Goal: Transaction & Acquisition: Obtain resource

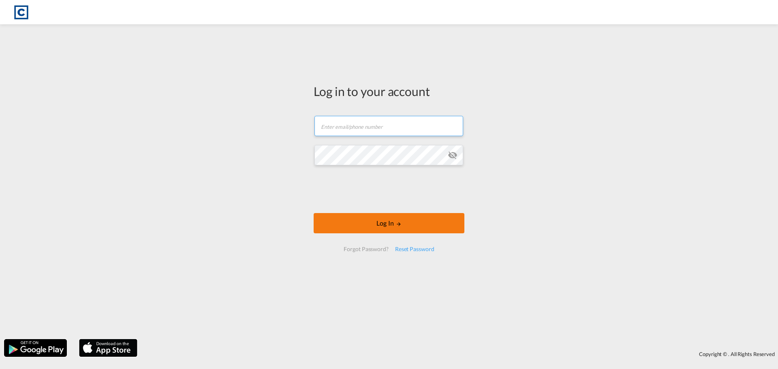
type input "[PERSON_NAME][EMAIL_ADDRESS][PERSON_NAME][DOMAIN_NAME]"
click at [365, 224] on button "Log In" at bounding box center [389, 223] width 151 height 20
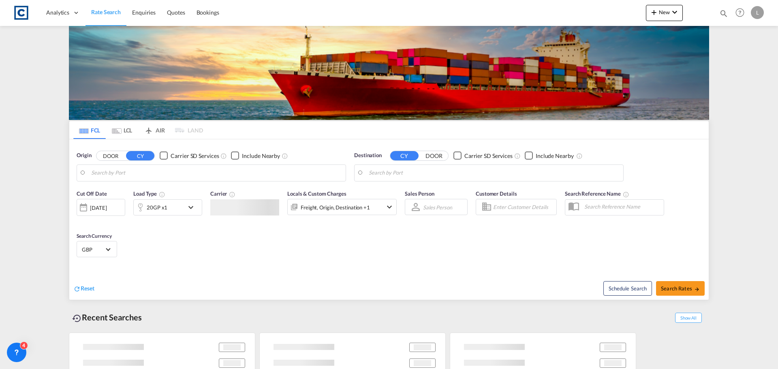
type input "Felixstowe, GBFXT"
type input "Alexandria ([GEOGRAPHIC_DATA]), EGALY"
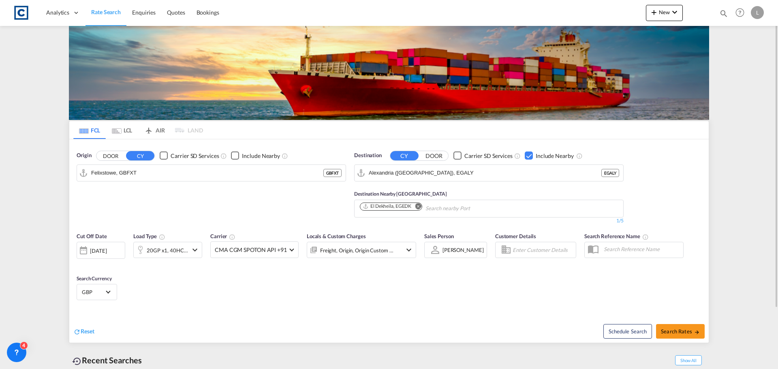
click at [112, 156] on button "DOOR" at bounding box center [110, 155] width 28 height 9
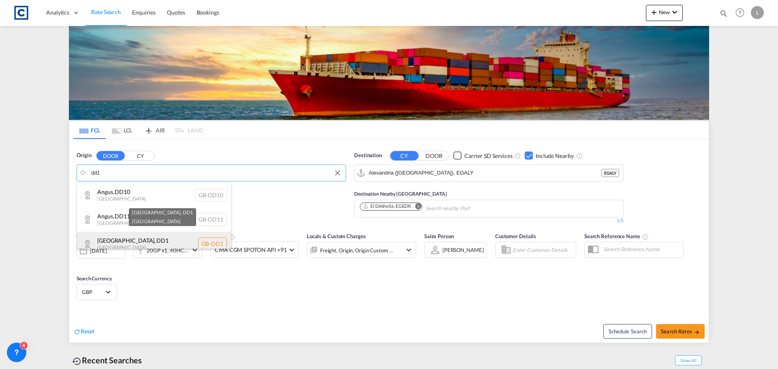
click at [135, 238] on div "[GEOGRAPHIC_DATA] , DD1 [GEOGRAPHIC_DATA] [GEOGRAPHIC_DATA]-DD1" at bounding box center [154, 244] width 154 height 24
type input "GB-DD1, [GEOGRAPHIC_DATA]"
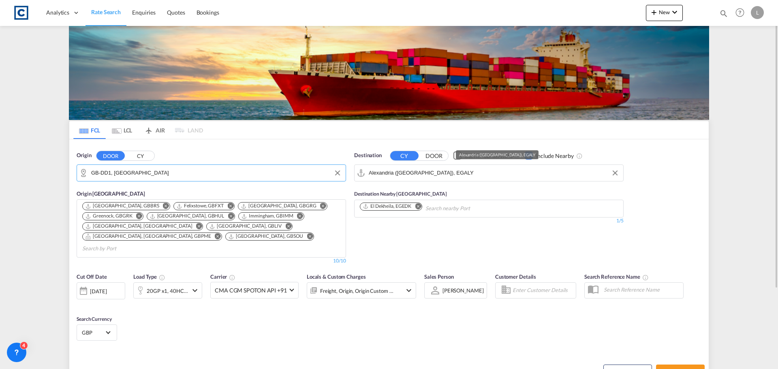
click at [473, 172] on input "Alexandria ([GEOGRAPHIC_DATA]), EGALY" at bounding box center [494, 173] width 250 height 12
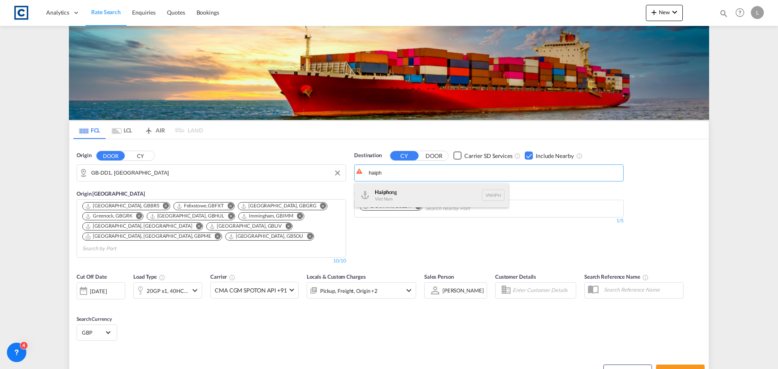
click at [384, 196] on div "Haiph ong Viet Nam VNHPH" at bounding box center [431, 195] width 154 height 24
type input "Haiphong, VNHPH"
click at [169, 285] on div "20GP x1, 40HC x1" at bounding box center [167, 290] width 41 height 11
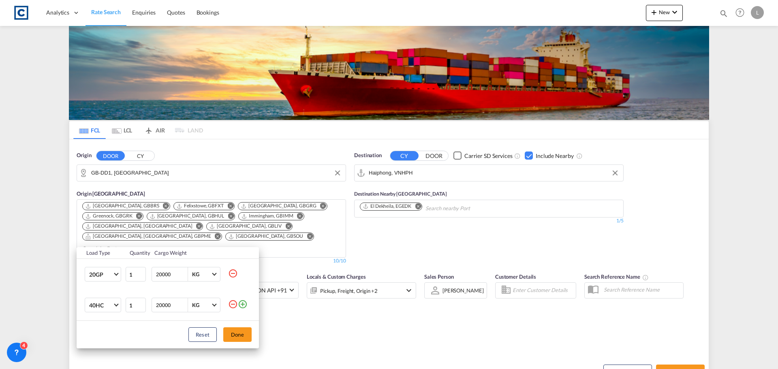
click at [239, 273] on td at bounding box center [243, 274] width 31 height 31
click at [233, 274] on md-icon "icon-minus-circle-outline" at bounding box center [233, 274] width 10 height 10
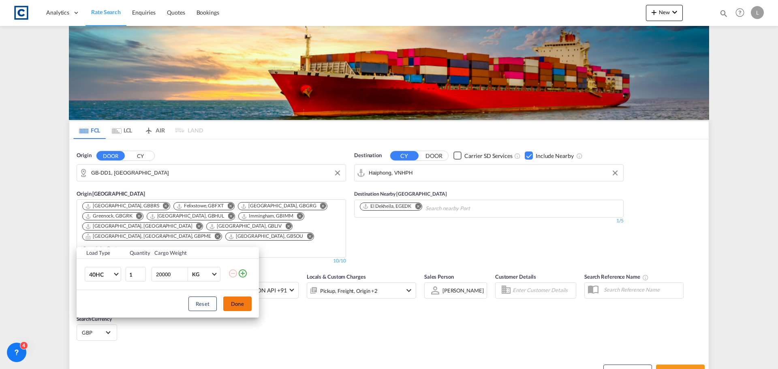
click at [237, 301] on button "Done" at bounding box center [237, 304] width 28 height 15
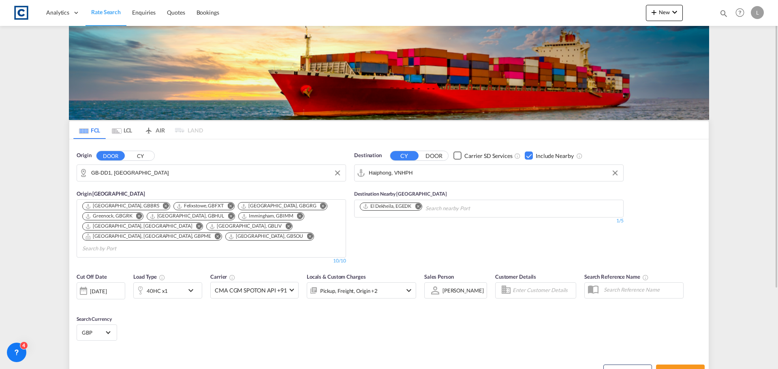
click at [318, 310] on div "Cut Off Date [DATE] [DATE] Load Type 40HC x1 Carrier CMA CGM SPOTON API +91 Onl…" at bounding box center [388, 308] width 639 height 79
click at [689, 365] on button "Search Rates" at bounding box center [680, 372] width 49 height 15
type input "DD1 to VNHPH / [DATE]"
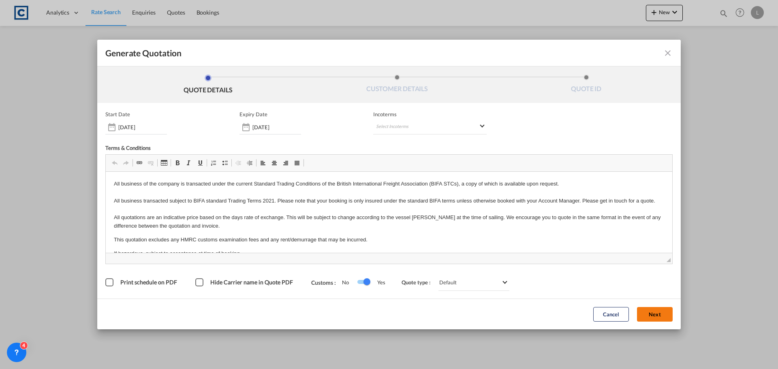
click at [647, 313] on button "Next" at bounding box center [655, 314] width 36 height 15
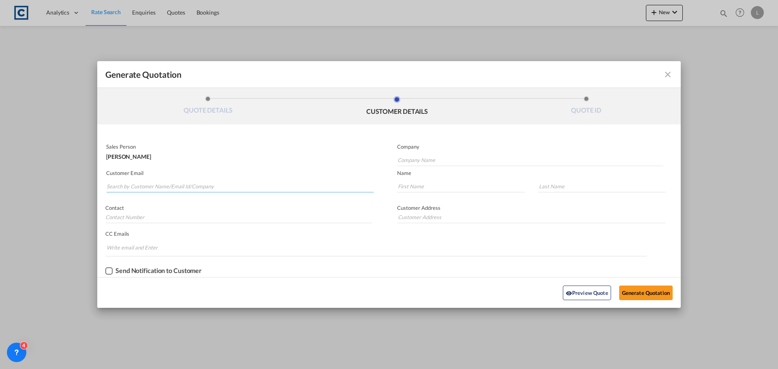
click at [114, 184] on input "Search by Customer Name/Email Id/Company" at bounding box center [240, 186] width 267 height 12
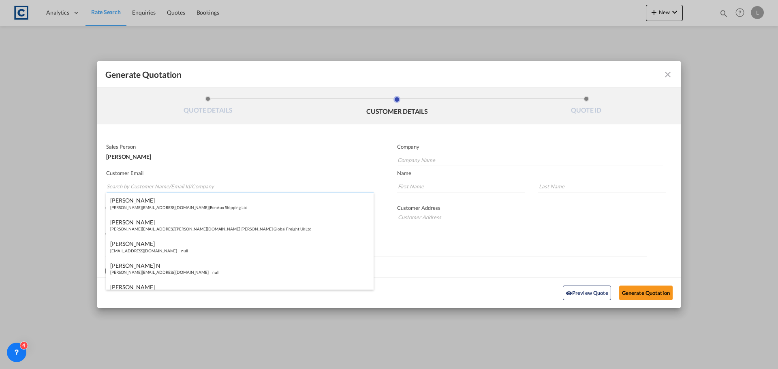
paste input "Exports <[EMAIL_ADDRESS][DOMAIN_NAME]>"
click at [128, 188] on input "Exports <[EMAIL_ADDRESS][DOMAIN_NAME]>" at bounding box center [240, 186] width 267 height 12
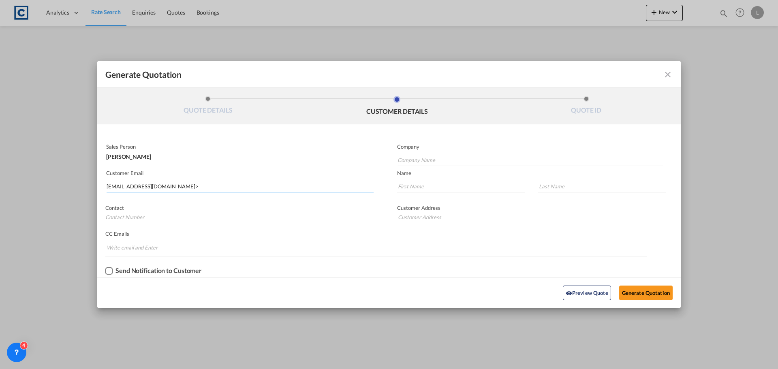
click at [166, 186] on input "[EMAIL_ADDRESS][DOMAIN_NAME]>" at bounding box center [240, 186] width 267 height 12
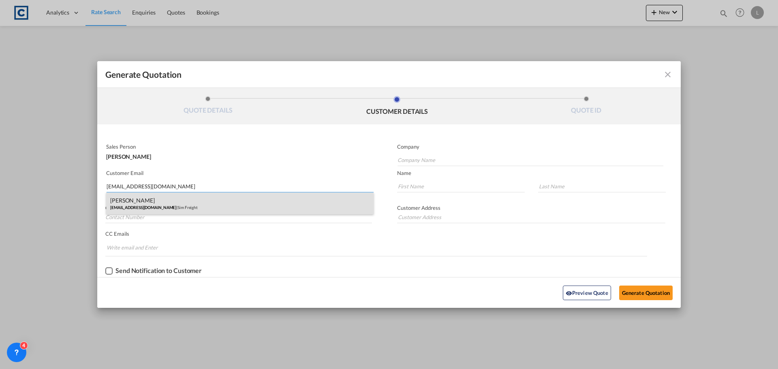
type input "[EMAIL_ADDRESS][DOMAIN_NAME]"
click at [170, 202] on div "[PERSON_NAME] [EMAIL_ADDRESS][DOMAIN_NAME] | Sim Freight" at bounding box center [239, 203] width 267 height 22
type input "Sim Freight"
type input "[PERSON_NAME]"
type input "Haiphong"
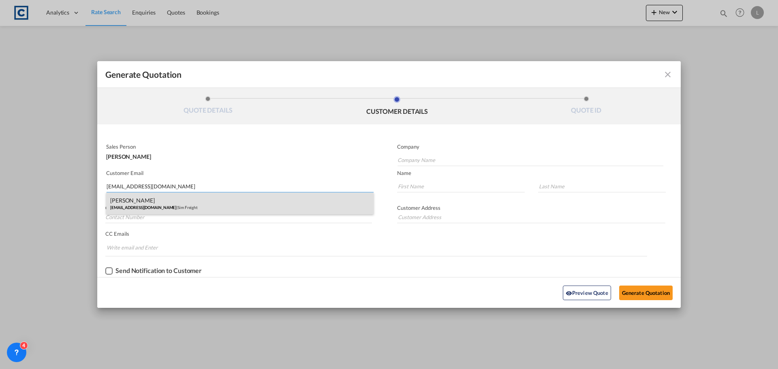
type input "0203 137 1093"
type input "[STREET_ADDRESS]"
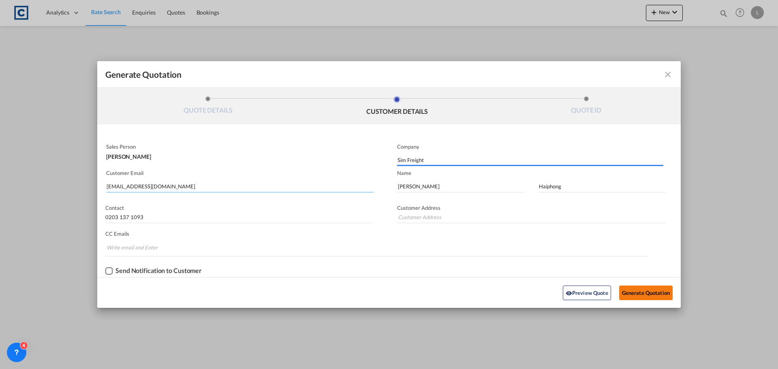
type input "[STREET_ADDRESS]"
click at [646, 290] on button "Generate Quotation" at bounding box center [645, 293] width 53 height 15
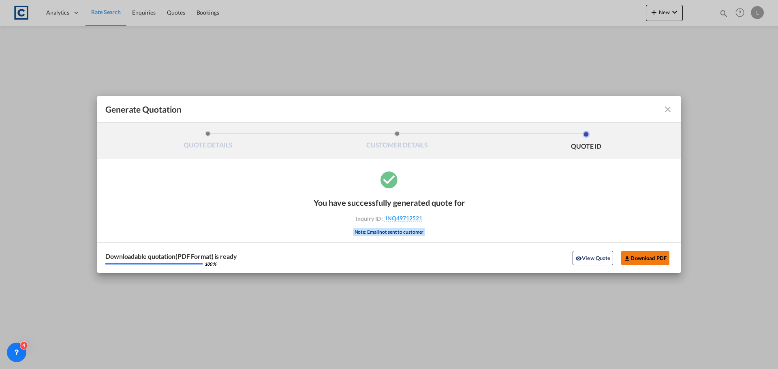
click at [638, 255] on button "Download PDF" at bounding box center [645, 258] width 48 height 15
click at [668, 109] on md-icon "icon-close fg-AAA8AD cursor m-0" at bounding box center [668, 110] width 10 height 10
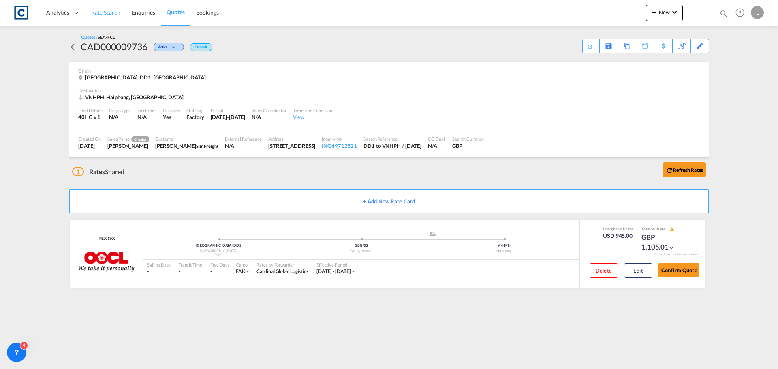
drag, startPoint x: 105, startPoint y: 11, endPoint x: 118, endPoint y: 22, distance: 17.3
click at [105, 11] on span "Rate Search" at bounding box center [105, 12] width 29 height 7
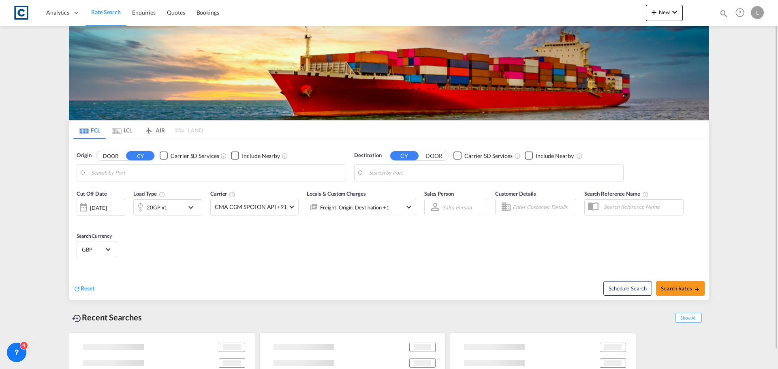
type input "GB-DD1, [GEOGRAPHIC_DATA]"
type input "Haiphong, VNHPH"
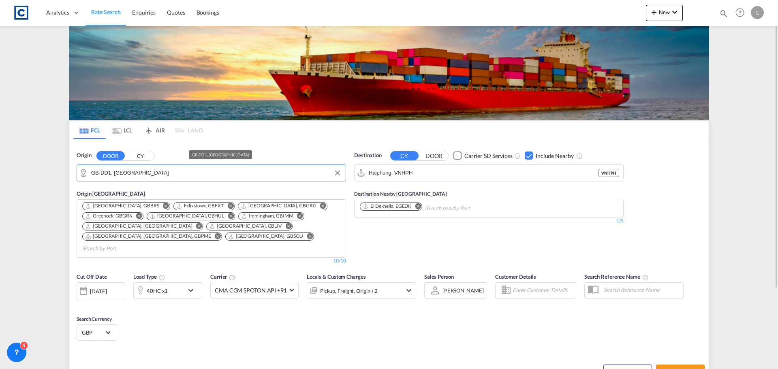
click at [156, 171] on input "GB-DD1, [GEOGRAPHIC_DATA]" at bounding box center [216, 173] width 250 height 12
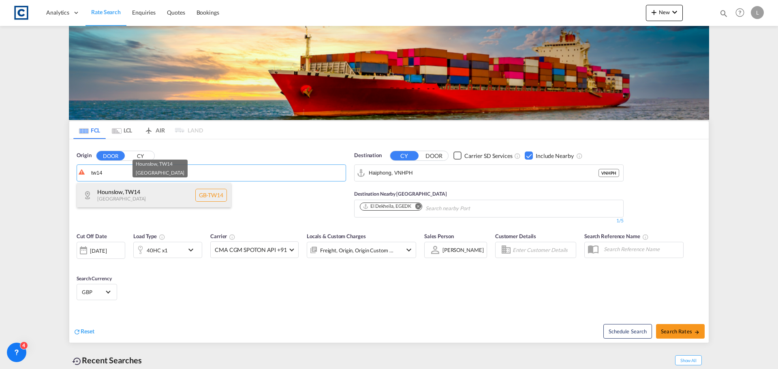
click at [122, 200] on div "Hounslow , TW14 [GEOGRAPHIC_DATA] [GEOGRAPHIC_DATA]-TW14" at bounding box center [154, 195] width 154 height 24
type input "GB-TW14, Hounslow"
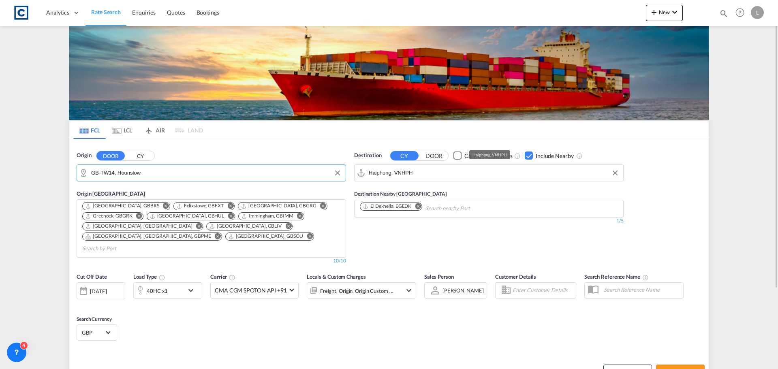
click at [436, 170] on input "Haiphong, VNHPH" at bounding box center [494, 173] width 250 height 12
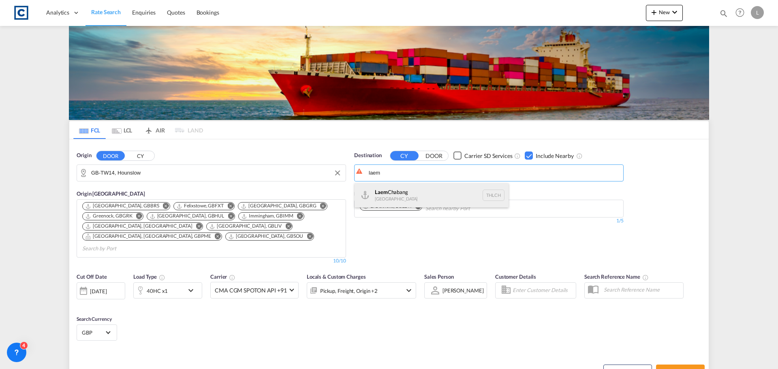
click at [402, 196] on div "Laem Chabang [GEOGRAPHIC_DATA] THLCH" at bounding box center [431, 195] width 154 height 24
type input "Laem Chabang, THLCH"
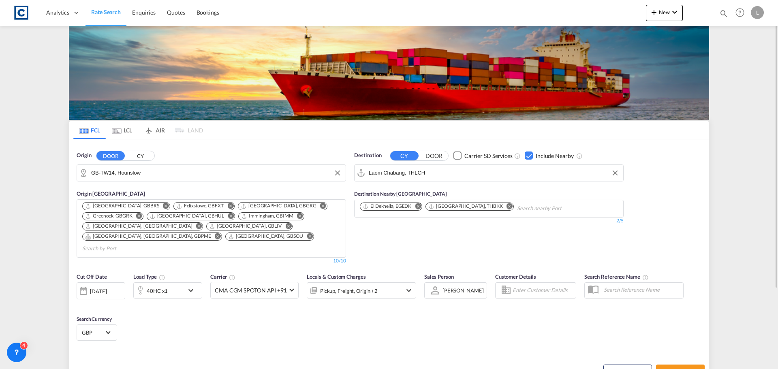
click at [528, 154] on div "Checkbox No Ink" at bounding box center [529, 155] width 8 height 8
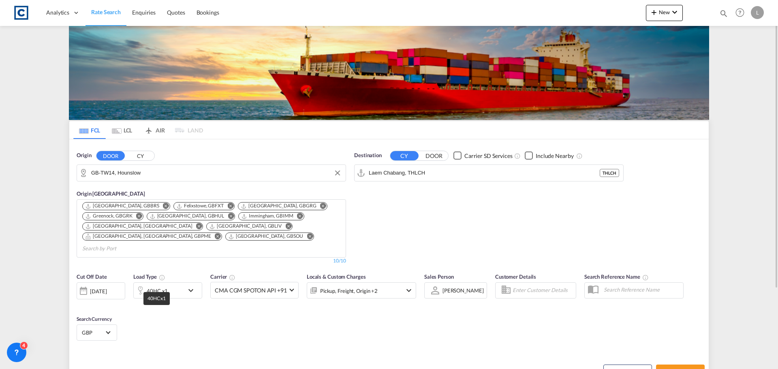
click at [159, 285] on div "40HC x1" at bounding box center [157, 290] width 21 height 11
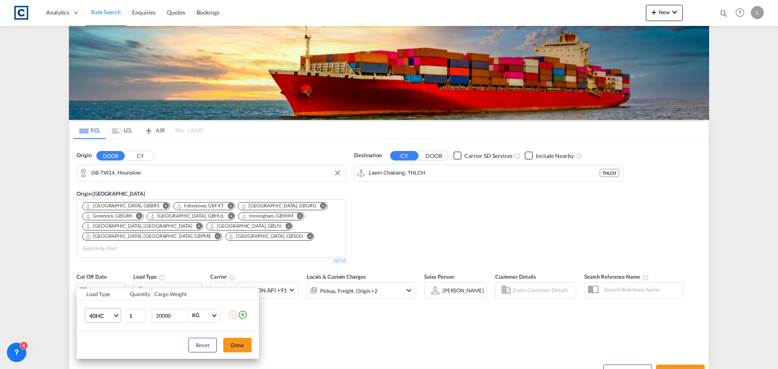
click at [97, 313] on span "40HC" at bounding box center [100, 316] width 23 height 8
click at [94, 269] on div "20GP" at bounding box center [96, 271] width 14 height 8
click at [246, 316] on md-icon "icon-plus-circle-outline" at bounding box center [243, 315] width 10 height 10
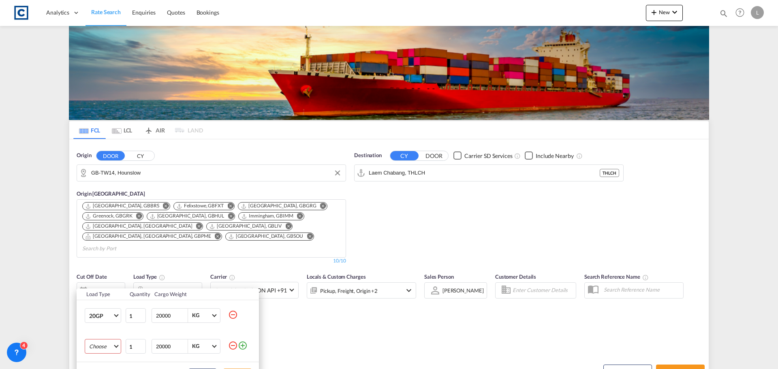
click at [101, 345] on md-select "Choose 20GP 40GP 40HC 45HC 20RE 40RE 40HR 20OT 40OT 20FR 40FR 40NR 20NR 45S 20T…" at bounding box center [103, 346] width 36 height 15
click at [98, 314] on div "40HC" at bounding box center [96, 310] width 14 height 7
click at [294, 348] on div "Load Type Quantity Cargo Weight 20GP 1 20000 KG KG 40HC 1 20000 KG KG Load type…" at bounding box center [389, 184] width 778 height 369
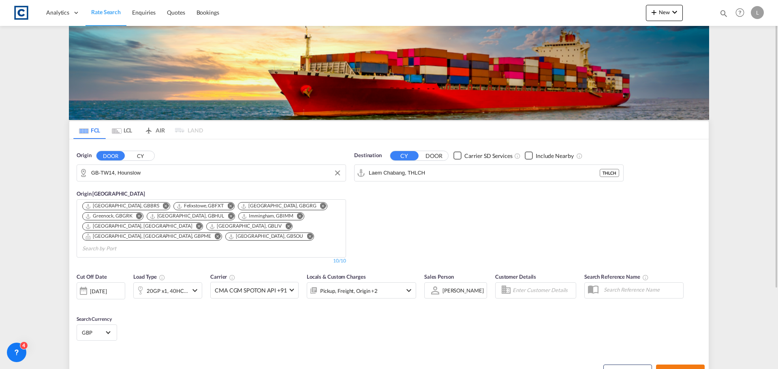
click at [676, 369] on span "Search Rates" at bounding box center [680, 372] width 39 height 6
type input "TW14 to THLCH / [DATE]"
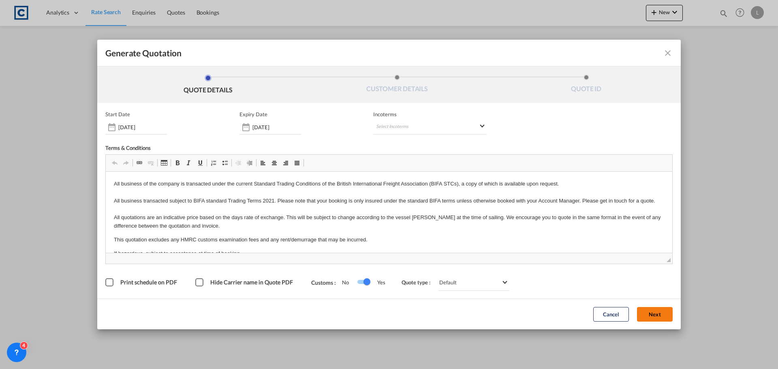
click at [656, 319] on button "Next" at bounding box center [655, 314] width 36 height 15
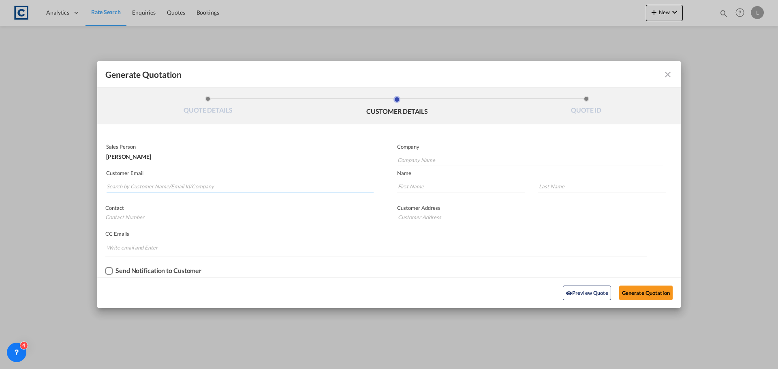
click at [121, 184] on input "Search by Customer Name/Email Id/Company" at bounding box center [240, 186] width 267 height 12
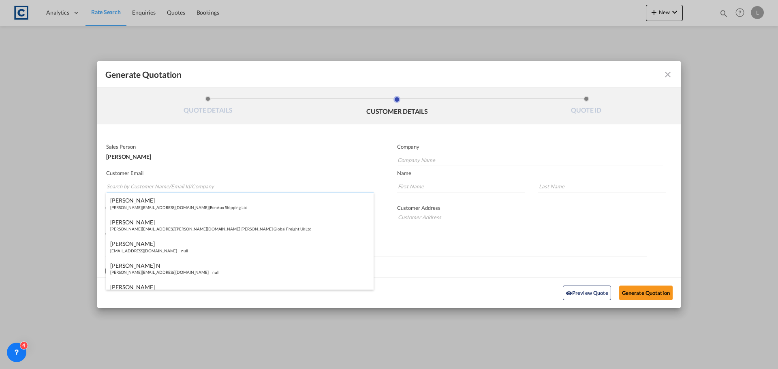
paste input "[PERSON_NAME] <[EMAIL_ADDRESS][DOMAIN_NAME]>"
click at [141, 186] on input "[PERSON_NAME] <[EMAIL_ADDRESS][DOMAIN_NAME]>" at bounding box center [240, 186] width 267 height 12
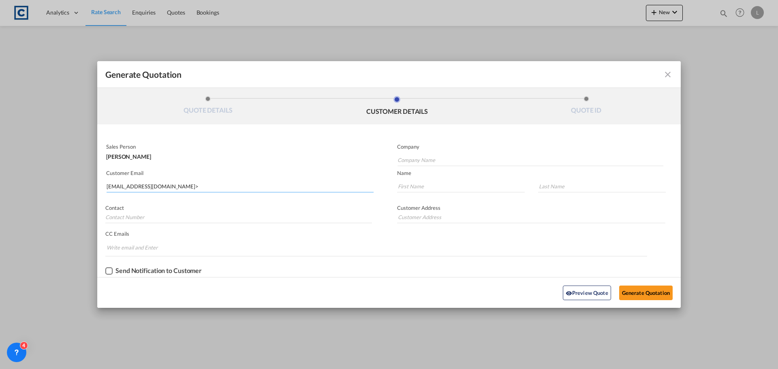
click at [211, 187] on input "[EMAIL_ADDRESS][DOMAIN_NAME]>" at bounding box center [240, 186] width 267 height 12
type input "[EMAIL_ADDRESS][DOMAIN_NAME]"
click at [145, 204] on div "[PERSON_NAME] [PERSON_NAME][EMAIL_ADDRESS][DOMAIN_NAME] | Prestige Global Logis…" at bounding box center [239, 203] width 267 height 22
type input "Prestige Global Logistics"
type input "[PERSON_NAME]"
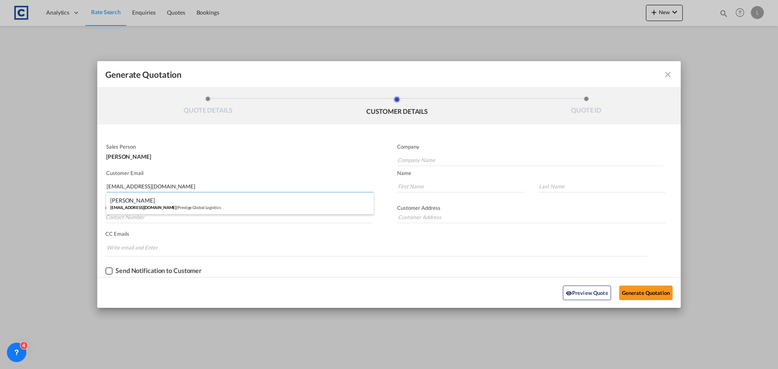
type input "[PERSON_NAME]"
type input "02089170964"
type input "[STREET_ADDRESS][PERSON_NAME]"
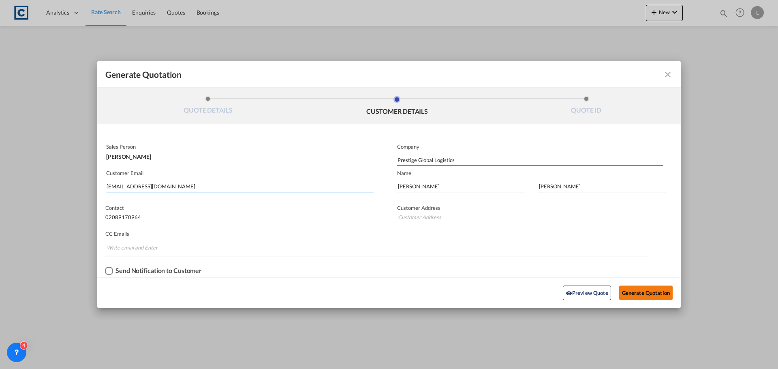
type input "[STREET_ADDRESS][PERSON_NAME]"
click at [640, 293] on button "Generate Quotation" at bounding box center [645, 293] width 53 height 15
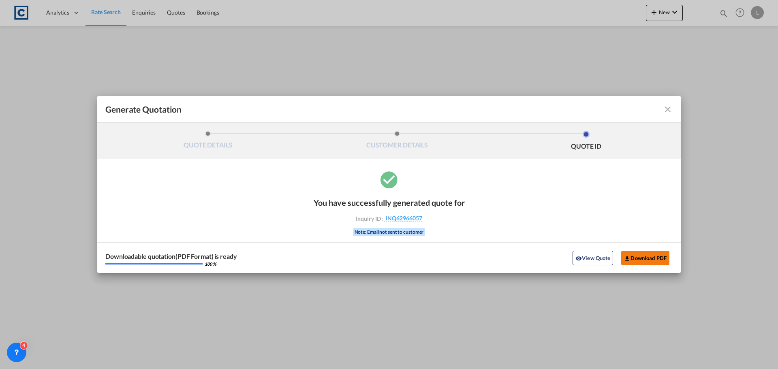
click at [646, 259] on button "Download PDF" at bounding box center [645, 258] width 48 height 15
